Goal: Transaction & Acquisition: Purchase product/service

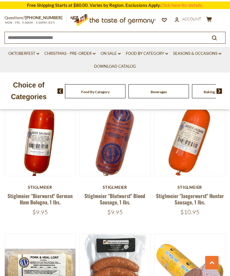
scroll to position [1281, 0]
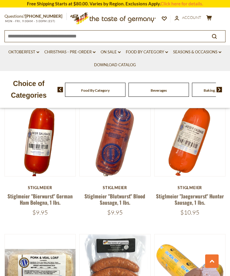
click at [200, 185] on button "Quick View" at bounding box center [190, 178] width 40 height 13
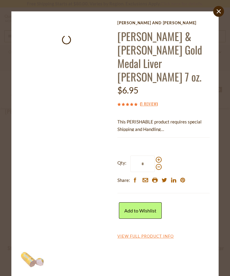
scroll to position [1229, 0]
click at [162, 234] on link "View Full Product Info" at bounding box center [146, 236] width 56 height 5
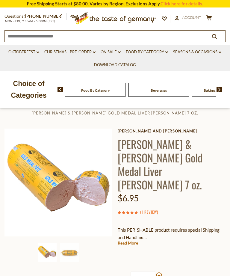
scroll to position [1, 0]
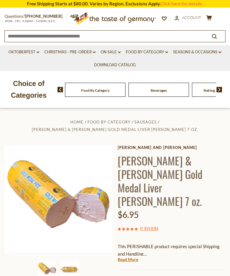
click at [132, 257] on link "Read More" at bounding box center [128, 260] width 20 height 6
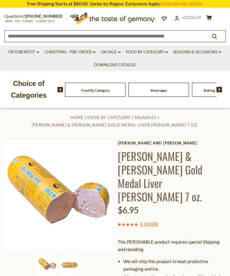
scroll to position [0, 0]
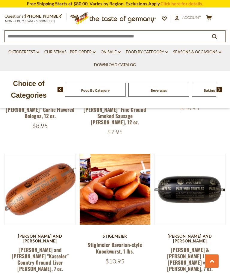
scroll to position [801, 0]
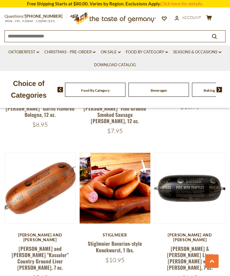
click at [34, 250] on button "Quick View" at bounding box center [40, 243] width 40 height 13
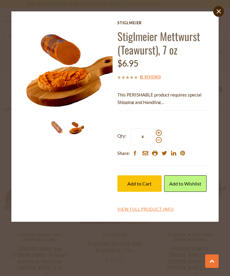
click at [220, 10] on icon "close" at bounding box center [219, 11] width 4 height 4
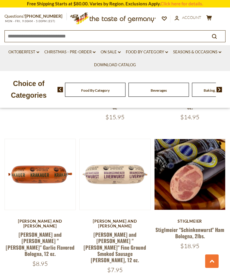
scroll to position [662, 0]
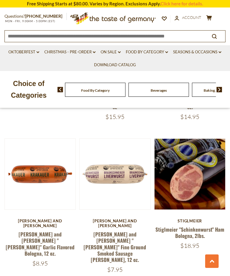
click at [131, 165] on link at bounding box center [114, 174] width 59 height 59
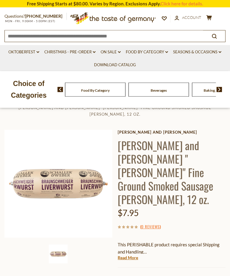
scroll to position [30, 0]
